Goal: Task Accomplishment & Management: Manage account settings

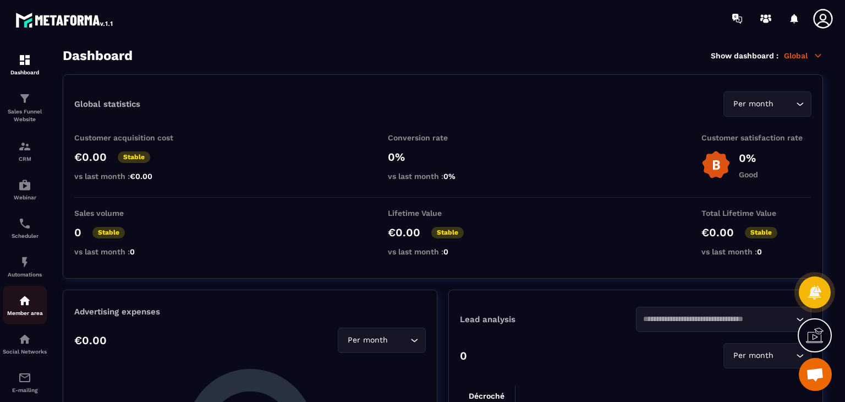
click at [24, 300] on img at bounding box center [24, 300] width 13 height 13
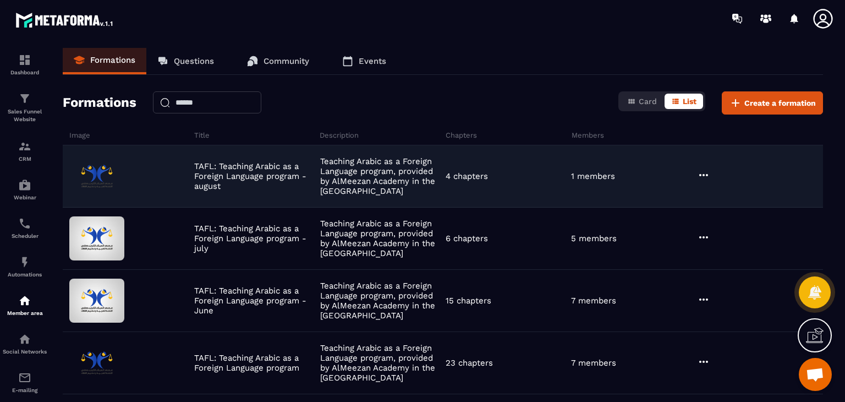
click at [702, 178] on icon at bounding box center [703, 174] width 13 height 13
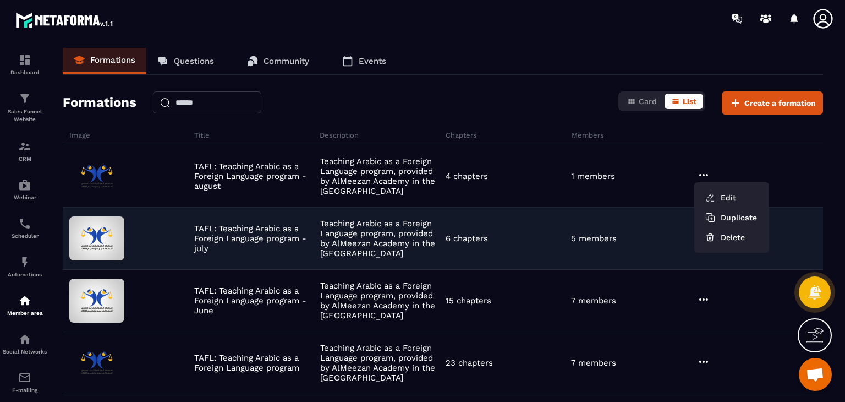
click at [497, 270] on div "TAFL: Teaching Arabic as a Foreign Language program - july Teaching Arabic as a…" at bounding box center [443, 301] width 761 height 62
click at [698, 236] on icon at bounding box center [703, 237] width 13 height 13
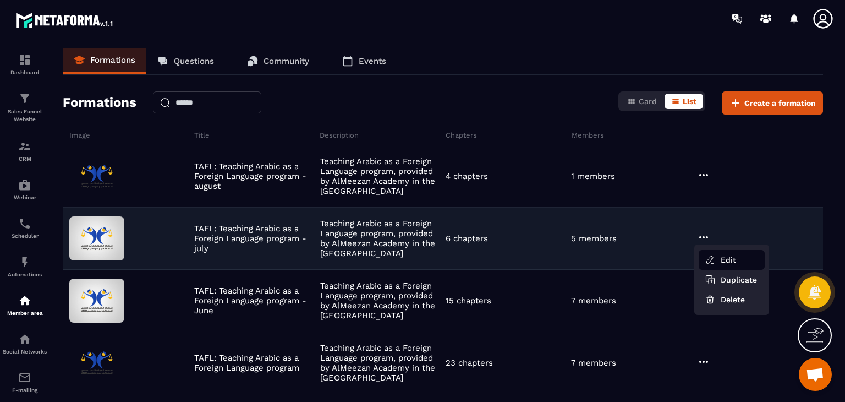
click at [709, 258] on icon "button" at bounding box center [710, 260] width 10 height 10
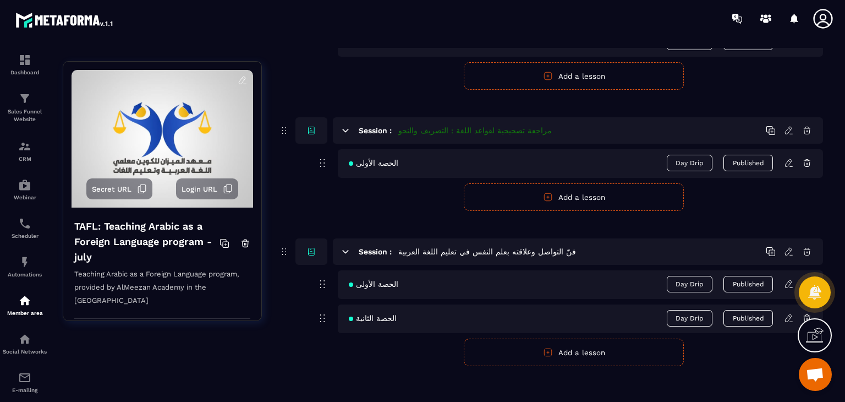
scroll to position [852, 0]
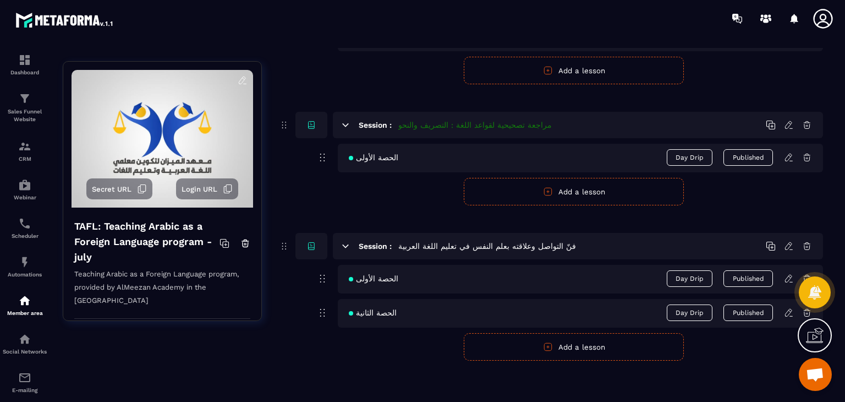
click at [789, 276] on icon at bounding box center [789, 279] width 10 height 10
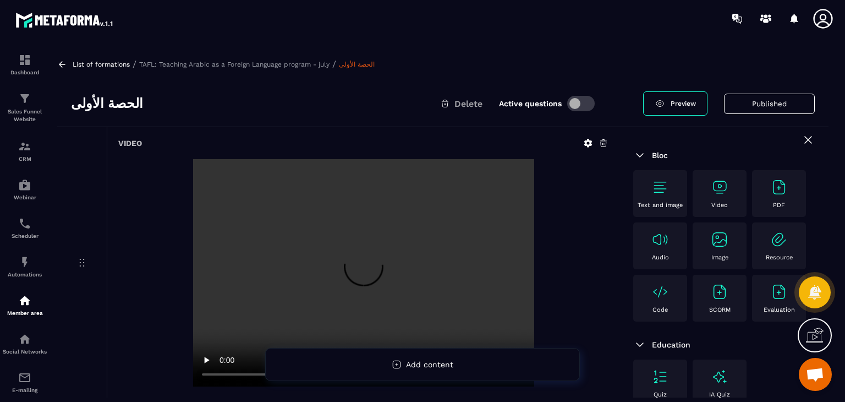
scroll to position [0, 0]
click at [590, 142] on icon at bounding box center [588, 143] width 8 height 8
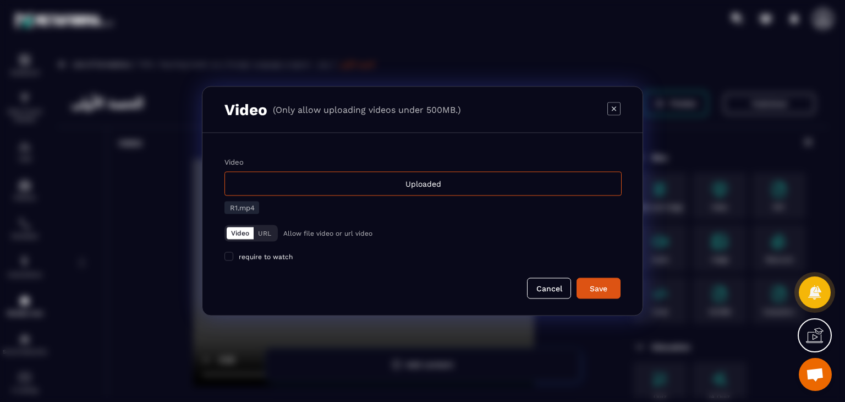
click at [616, 113] on icon "Modal window" at bounding box center [614, 108] width 13 height 13
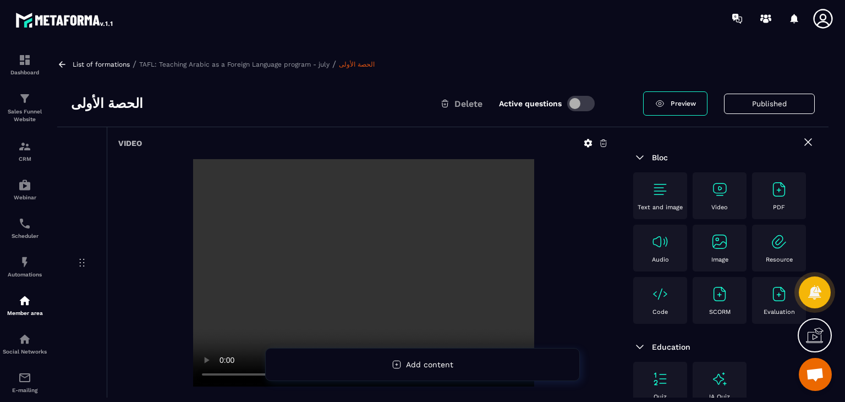
click at [642, 158] on img at bounding box center [639, 157] width 13 height 13
click at [636, 156] on img at bounding box center [639, 157] width 13 height 13
click at [587, 140] on icon at bounding box center [588, 143] width 8 height 8
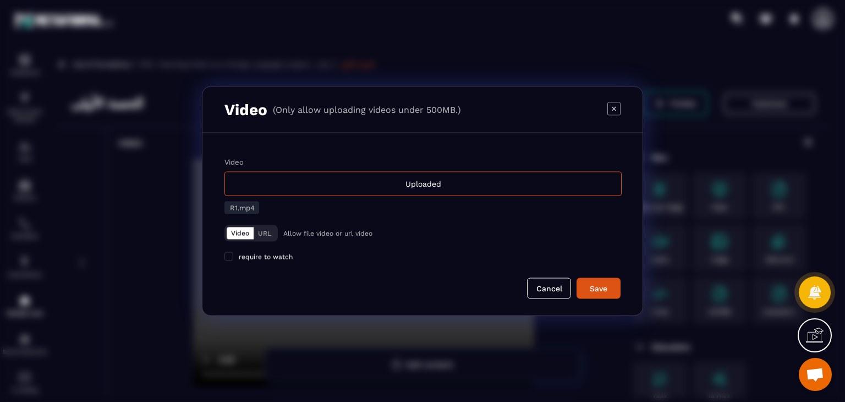
click at [614, 108] on icon "Modal window" at bounding box center [614, 108] width 4 height 4
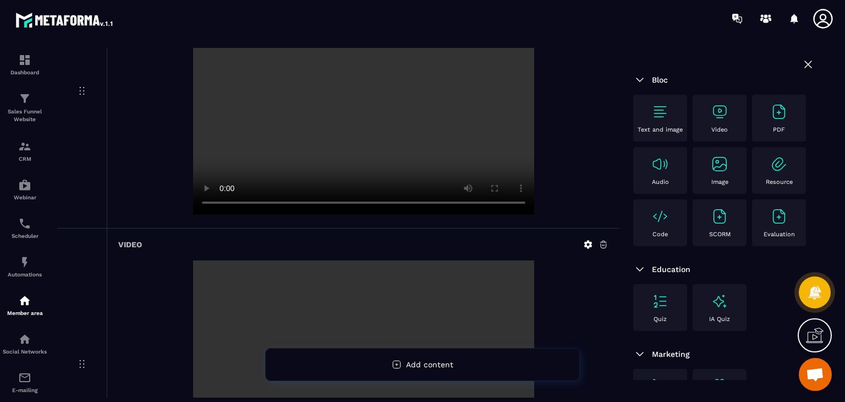
scroll to position [165, 0]
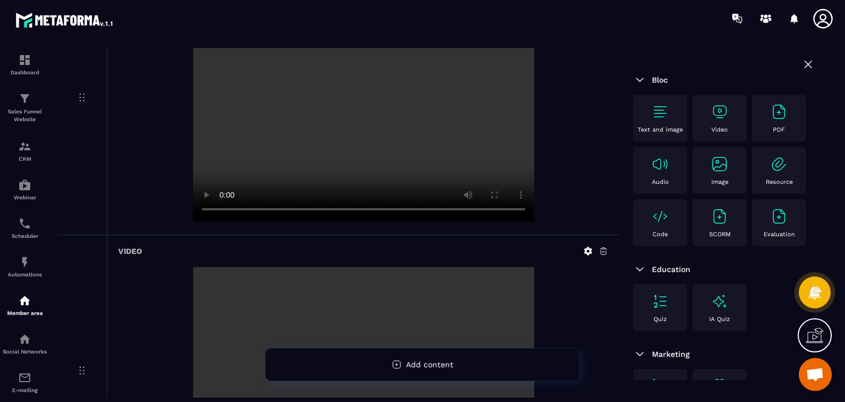
click at [565, 195] on div at bounding box center [363, 108] width 490 height 229
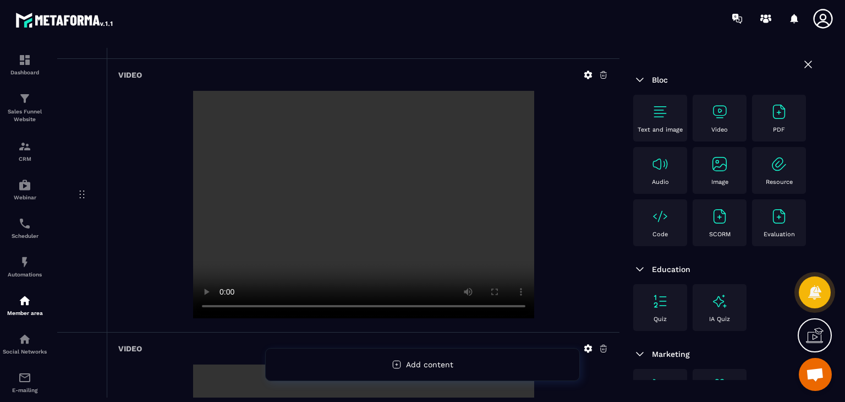
scroll to position [385, 0]
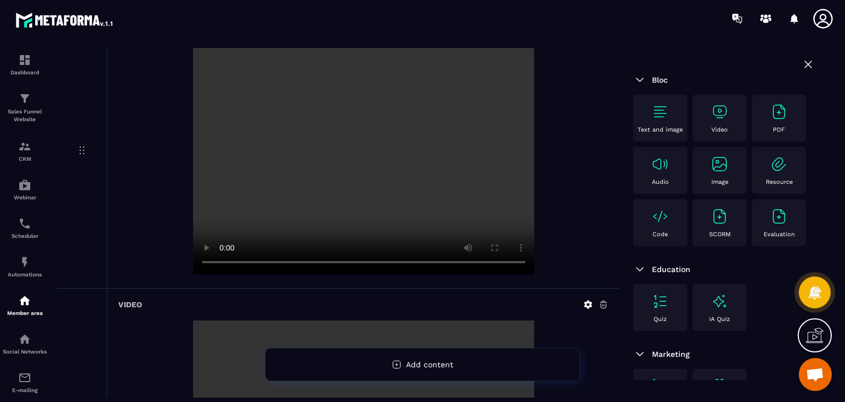
click at [589, 303] on icon at bounding box center [588, 304] width 10 height 10
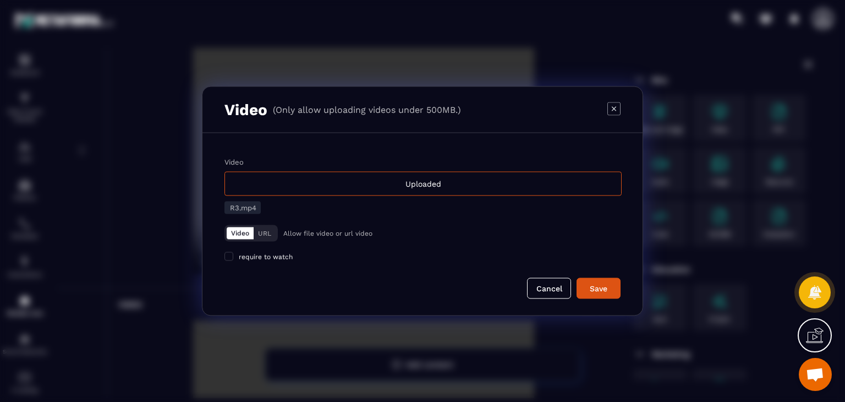
click at [621, 108] on div "Video (Only allow uploading videos under 500MB.)" at bounding box center [423, 110] width 440 height 46
click at [612, 108] on icon "Modal window" at bounding box center [614, 108] width 13 height 13
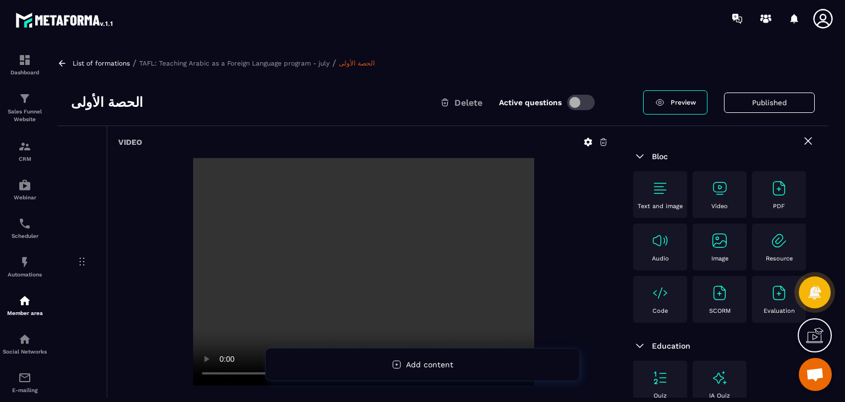
scroll to position [0, 0]
click at [62, 67] on icon at bounding box center [62, 64] width 10 height 10
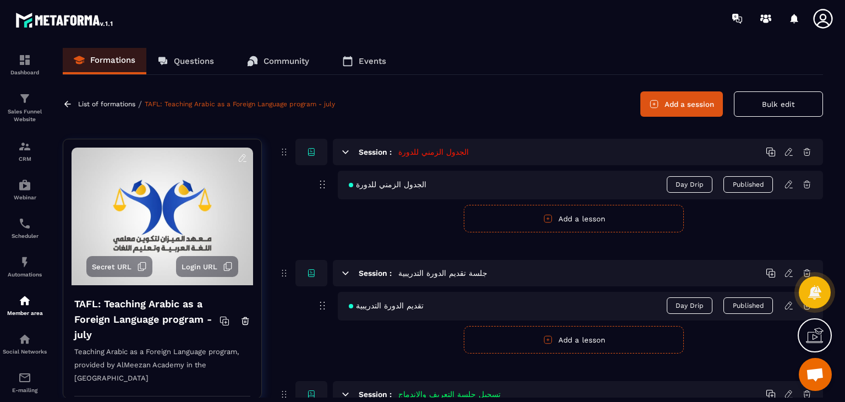
click at [790, 148] on icon at bounding box center [788, 151] width 7 height 7
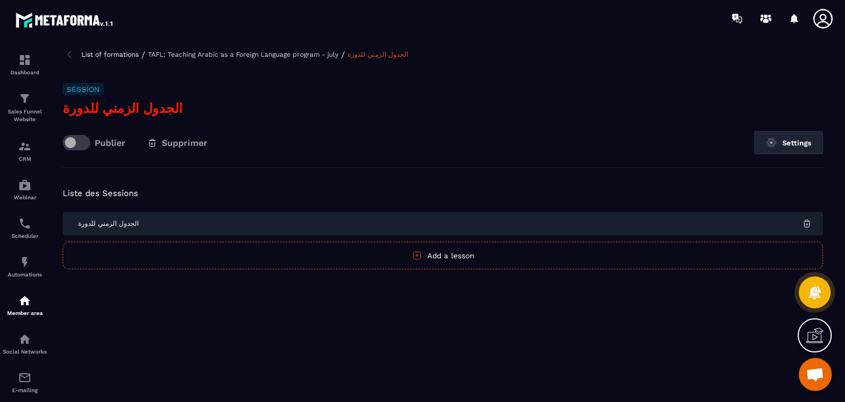
click at [71, 52] on img at bounding box center [69, 54] width 13 height 13
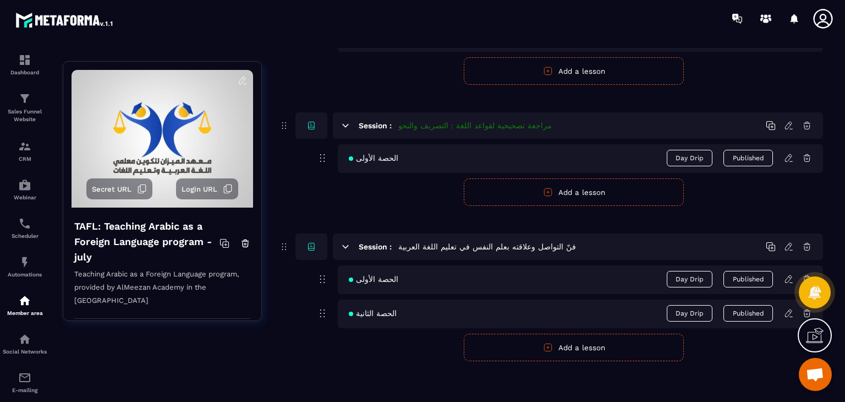
scroll to position [852, 0]
click at [786, 244] on icon at bounding box center [789, 246] width 10 height 10
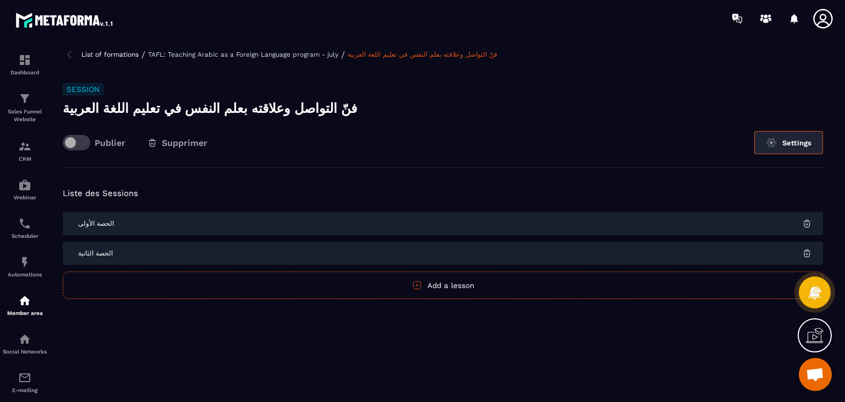
click at [790, 141] on button "Settings" at bounding box center [788, 142] width 69 height 23
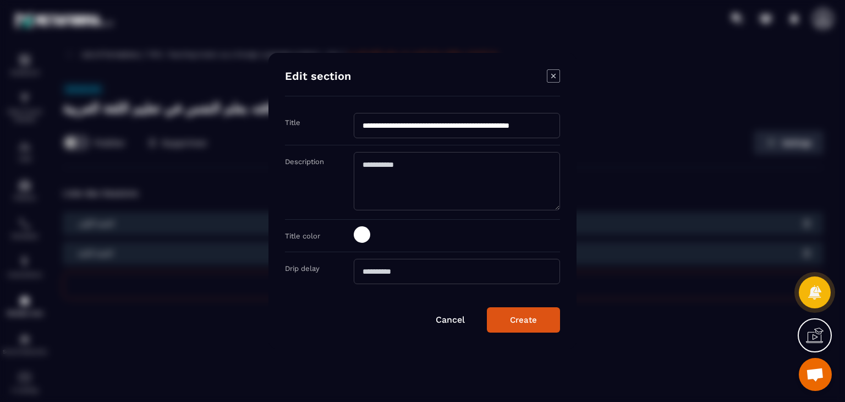
click at [381, 267] on input "Modal window" at bounding box center [457, 271] width 206 height 25
click at [558, 78] on icon "Modal window" at bounding box center [553, 75] width 13 height 13
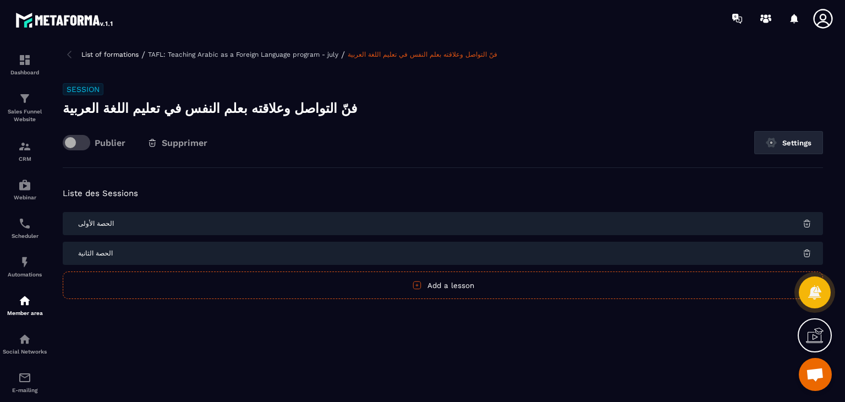
click at [67, 52] on img at bounding box center [69, 54] width 13 height 13
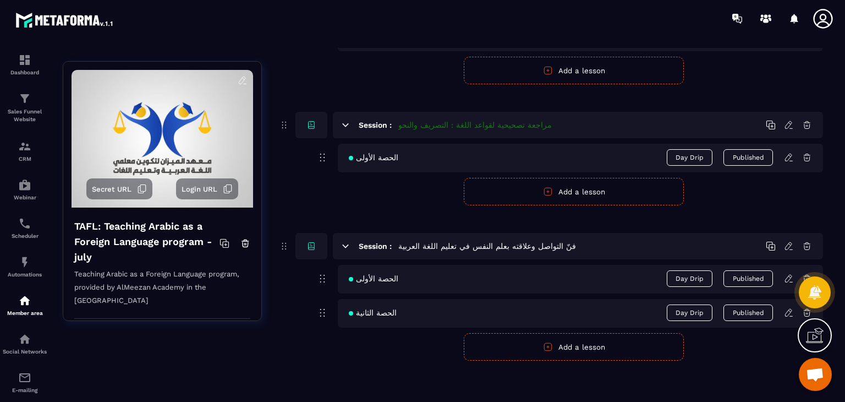
click at [787, 245] on icon at bounding box center [789, 246] width 10 height 10
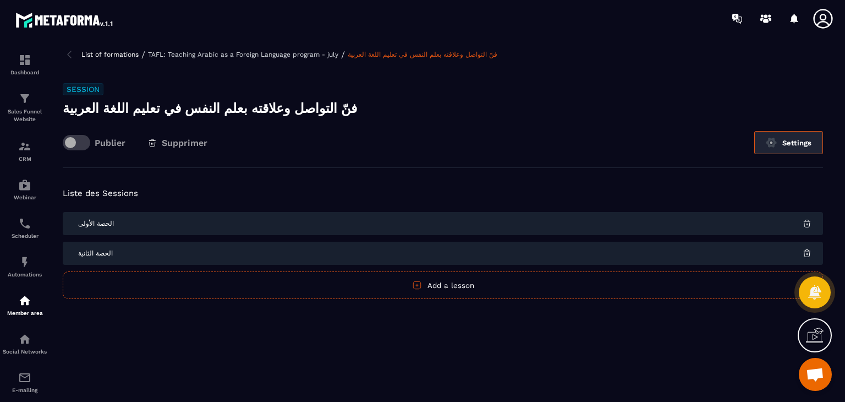
click at [790, 141] on button "Settings" at bounding box center [788, 142] width 69 height 23
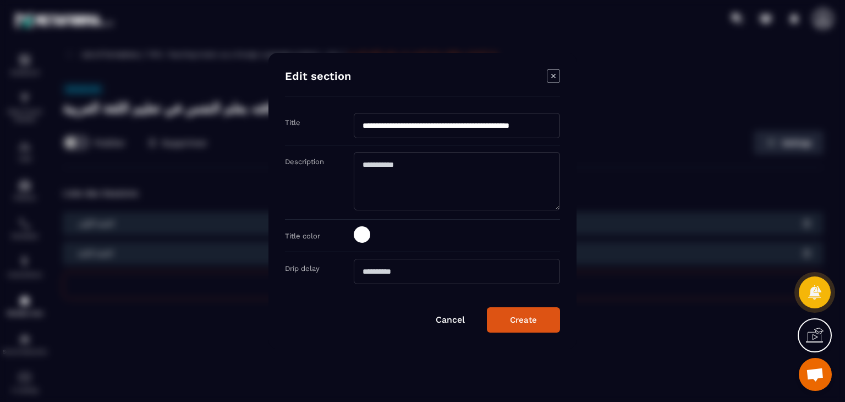
click at [559, 78] on icon "Modal window" at bounding box center [553, 75] width 13 height 13
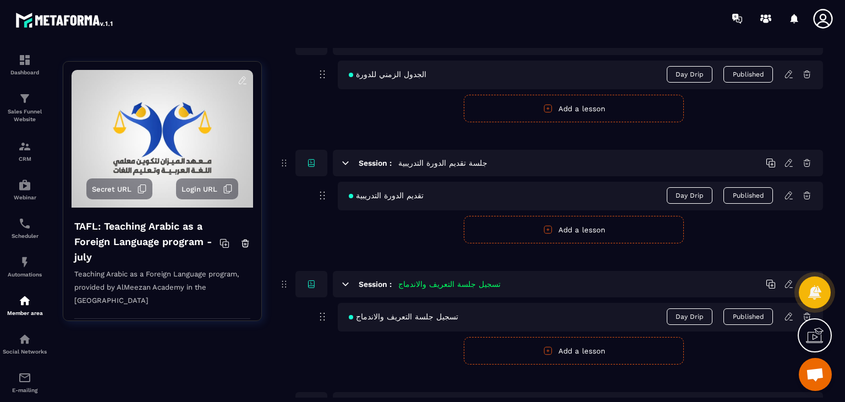
click at [238, 79] on icon at bounding box center [243, 80] width 10 height 10
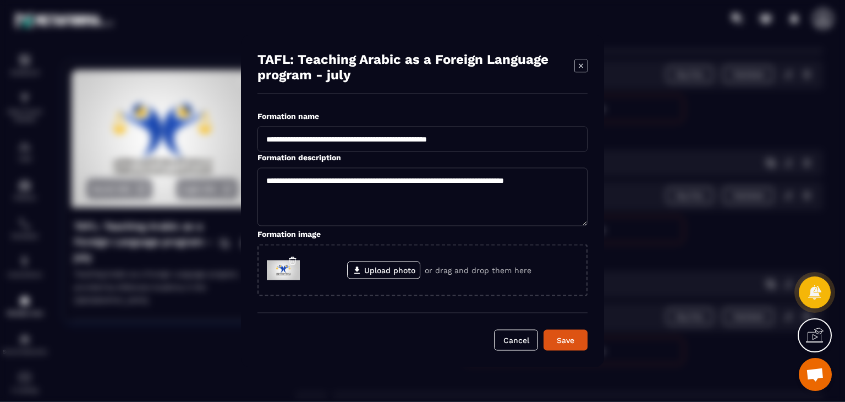
click at [582, 60] on icon "Modal window" at bounding box center [581, 65] width 13 height 13
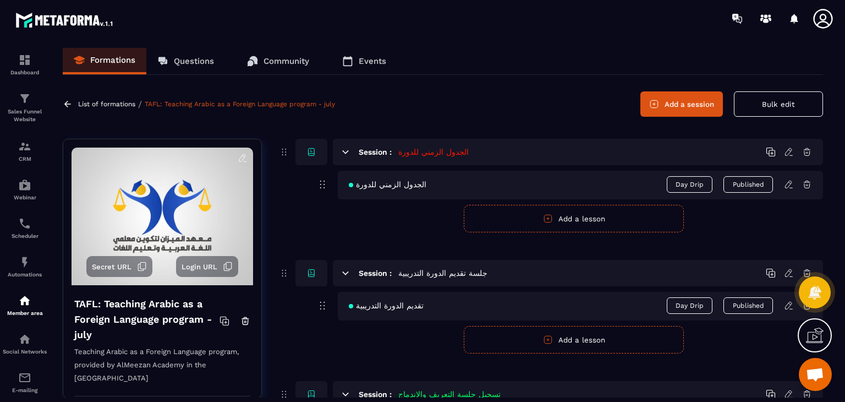
click at [74, 105] on link at bounding box center [69, 104] width 13 height 10
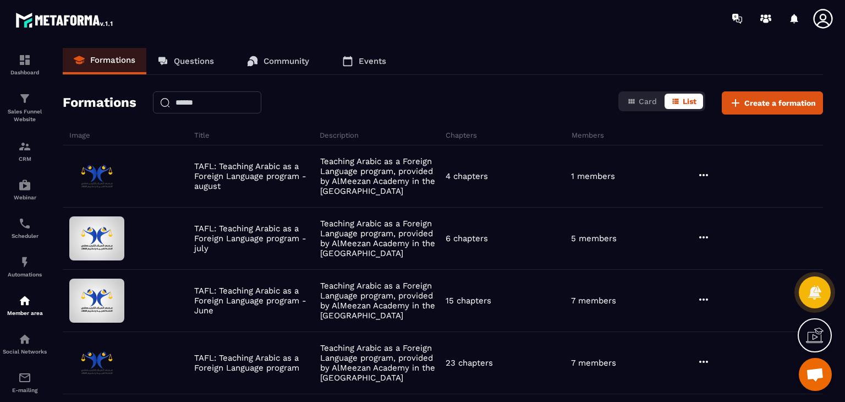
drag, startPoint x: 314, startPoint y: 158, endPoint x: 398, endPoint y: 113, distance: 95.0
click at [398, 113] on div "Formations Card List Create a formation" at bounding box center [443, 102] width 761 height 23
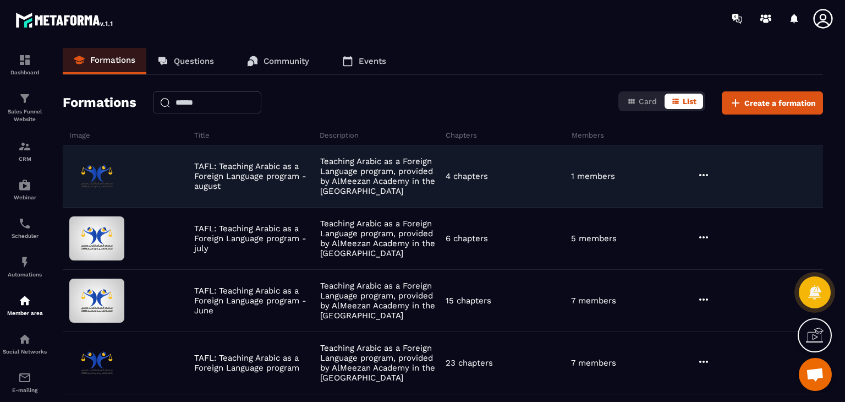
click at [701, 172] on icon at bounding box center [703, 174] width 13 height 13
click at [725, 191] on button "Edit" at bounding box center [732, 198] width 66 height 20
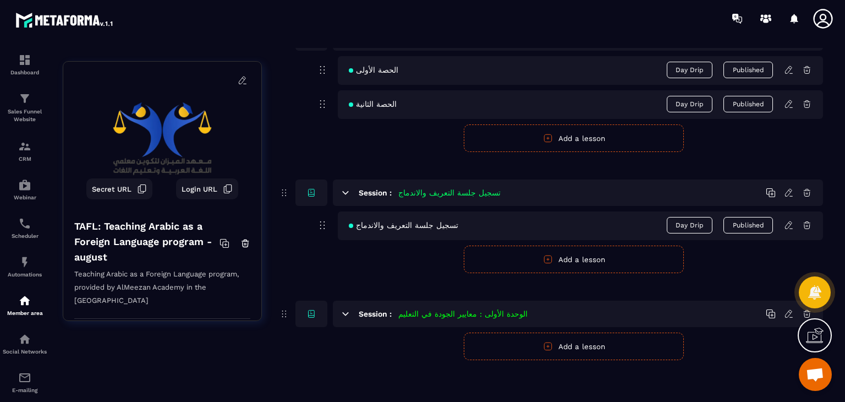
click at [238, 80] on icon at bounding box center [243, 80] width 10 height 10
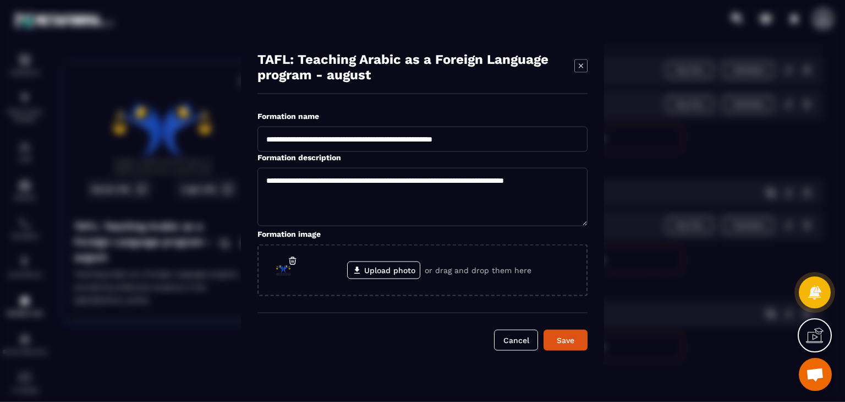
click at [580, 62] on icon "Modal window" at bounding box center [581, 65] width 13 height 13
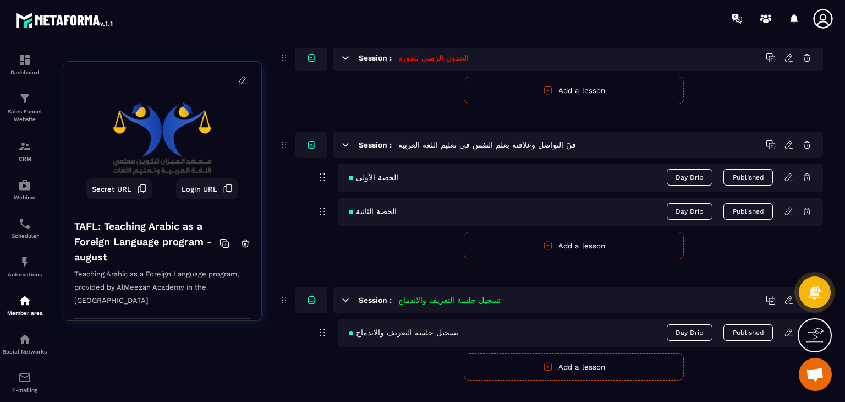
scroll to position [91, 0]
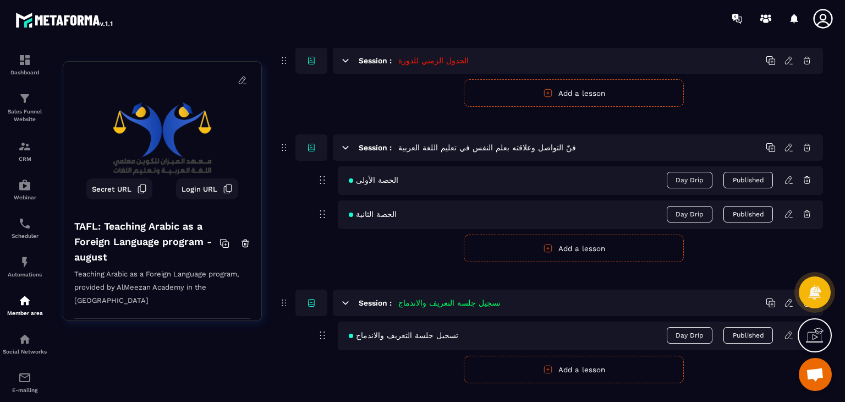
click at [791, 151] on icon at bounding box center [791, 151] width 3 height 0
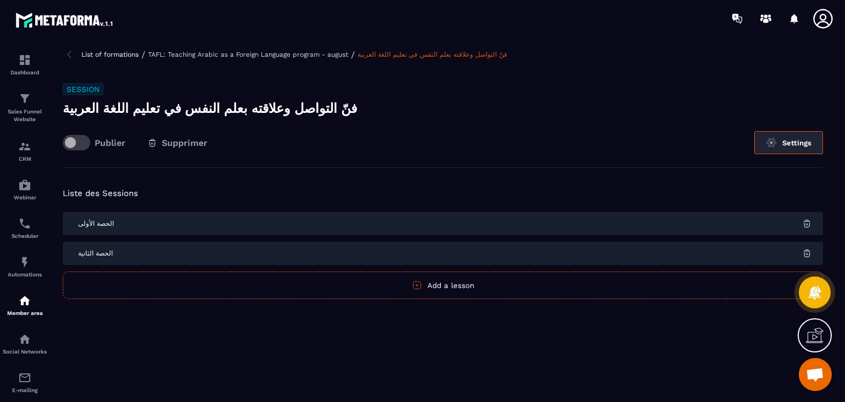
click at [789, 145] on button "Settings" at bounding box center [788, 142] width 69 height 23
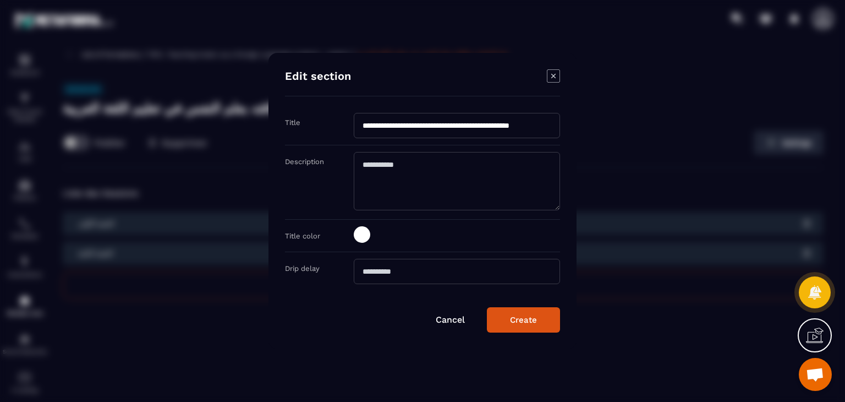
click at [554, 80] on icon "Modal window" at bounding box center [553, 75] width 13 height 13
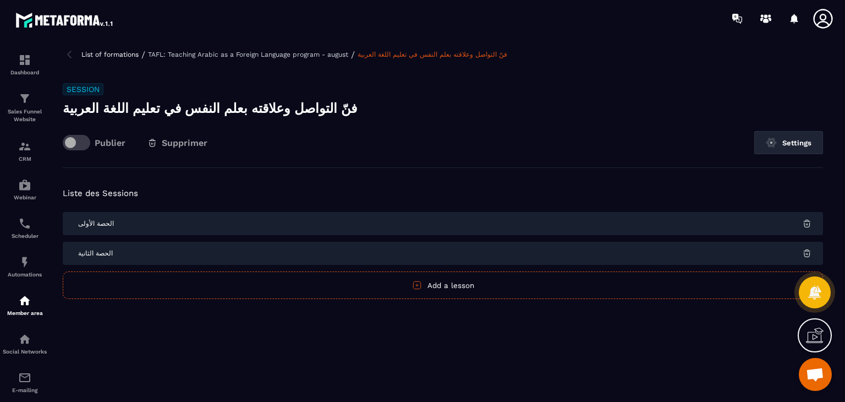
click at [73, 54] on img at bounding box center [69, 54] width 13 height 13
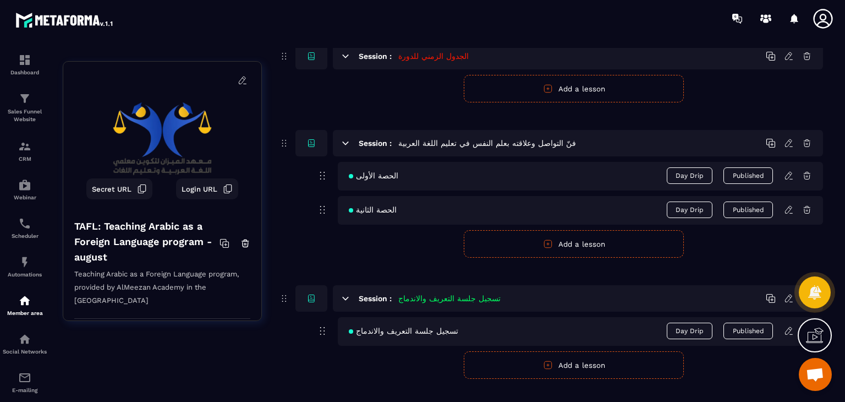
scroll to position [110, 0]
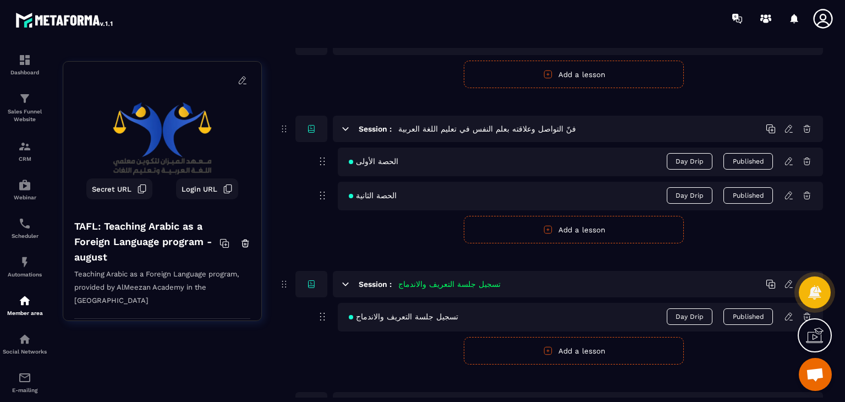
click at [792, 166] on div "الحصة الأولى Day Drip Published" at bounding box center [580, 161] width 485 height 29
click at [788, 158] on icon at bounding box center [789, 161] width 10 height 10
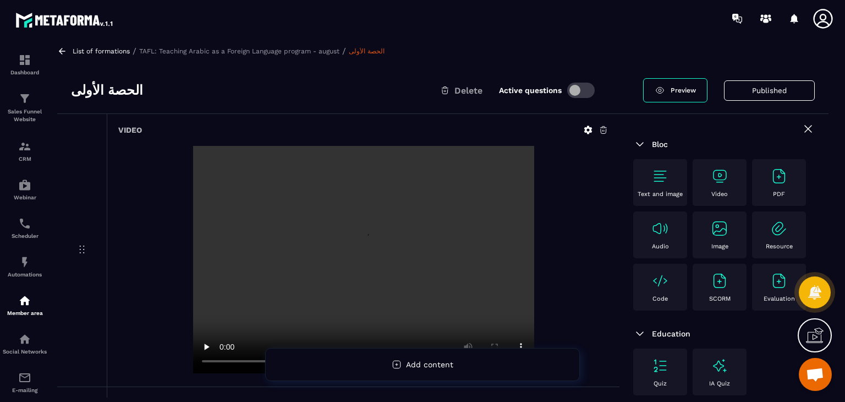
scroll to position [0, 0]
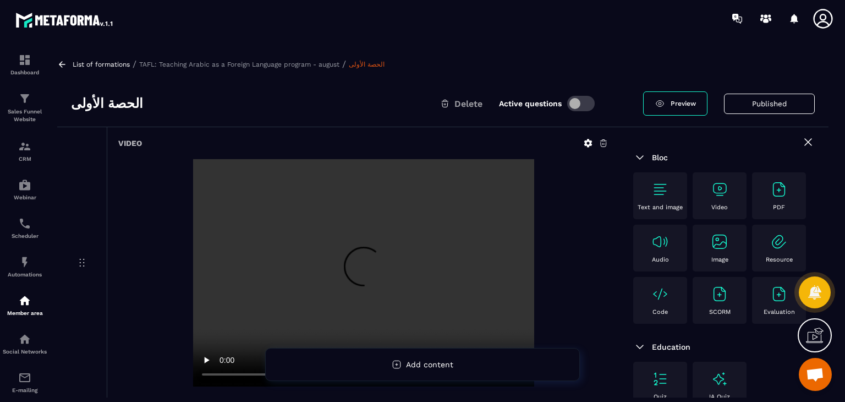
click at [588, 138] on icon at bounding box center [588, 143] width 10 height 10
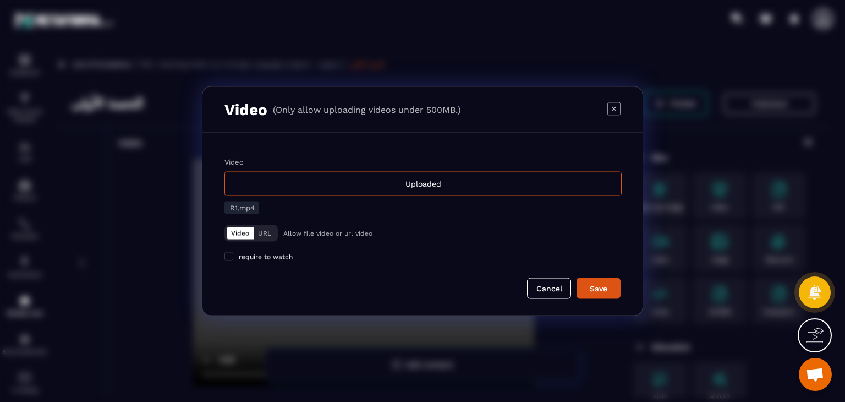
click at [618, 104] on icon "Modal window" at bounding box center [614, 108] width 13 height 13
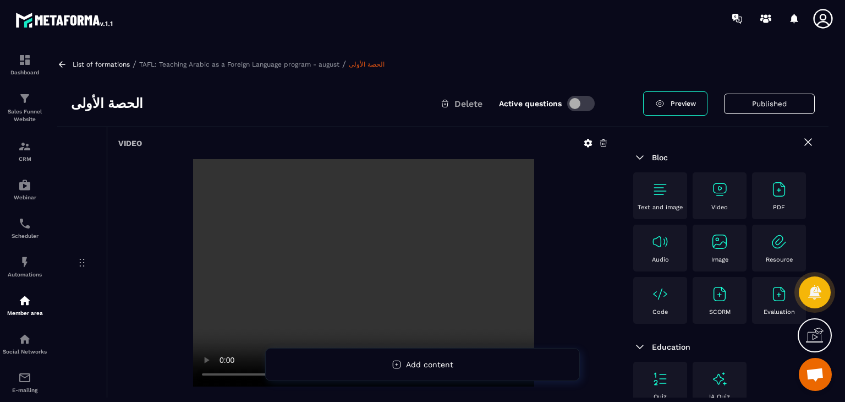
click at [376, 61] on link "الحصة الأولى" at bounding box center [367, 65] width 36 height 8
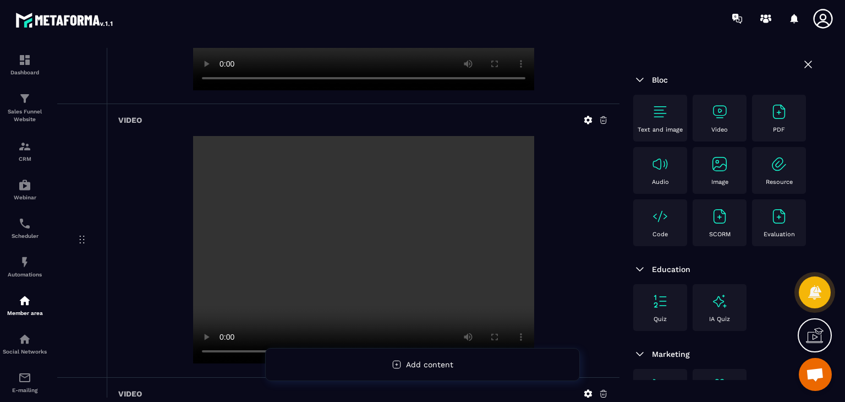
scroll to position [2091, 0]
